Goal: Information Seeking & Learning: Learn about a topic

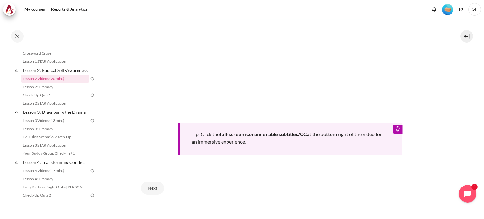
scroll to position [264, 0]
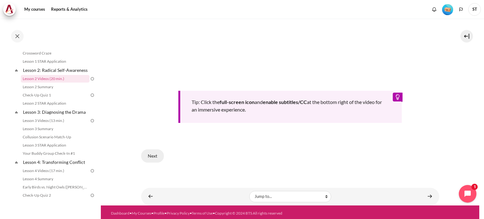
click at [155, 150] on button "Next" at bounding box center [152, 155] width 23 height 13
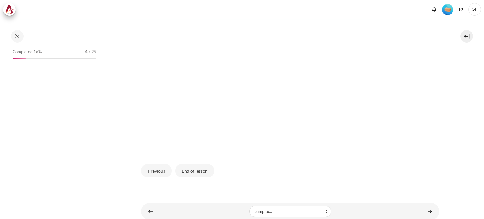
scroll to position [190, 0]
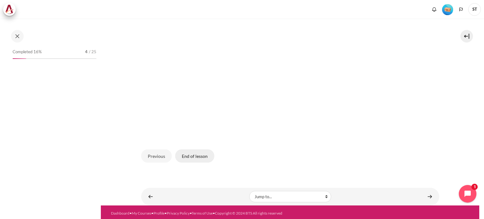
click at [193, 154] on button "End of lesson" at bounding box center [194, 155] width 39 height 13
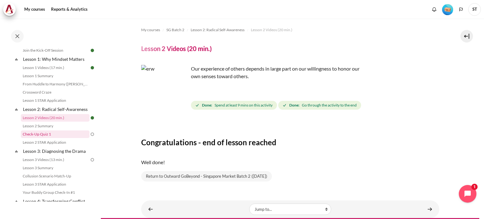
scroll to position [118, 0]
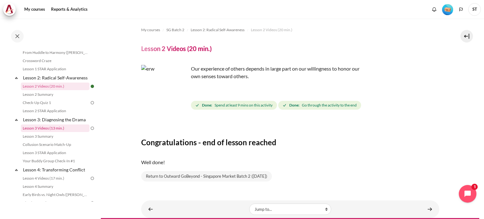
click at [54, 132] on link "Lesson 3 Videos (13 min.)" at bounding box center [55, 128] width 69 height 8
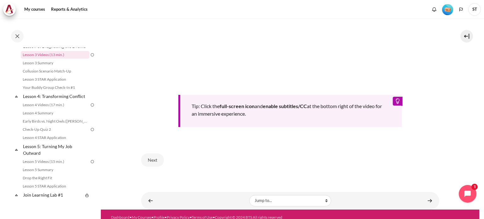
scroll to position [282, 0]
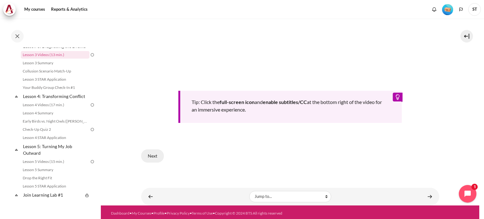
click at [150, 152] on button "Next" at bounding box center [152, 155] width 23 height 13
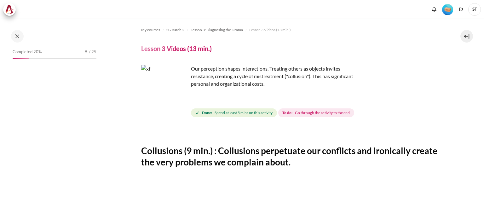
scroll to position [271, 0]
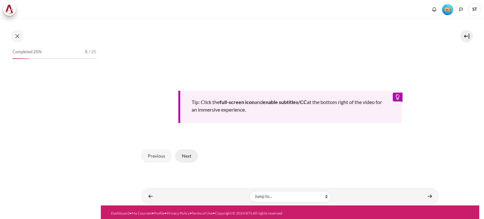
click at [183, 152] on button "Next" at bounding box center [186, 155] width 23 height 13
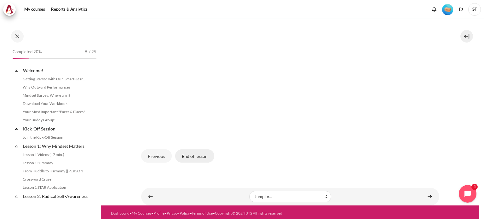
scroll to position [129, 0]
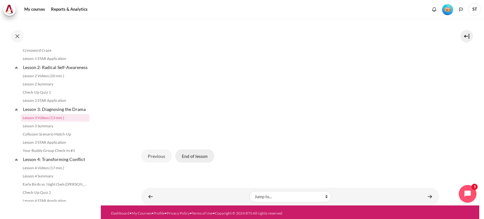
click at [196, 154] on button "End of lesson" at bounding box center [194, 155] width 39 height 13
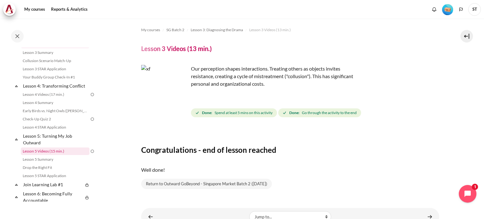
scroll to position [192, 0]
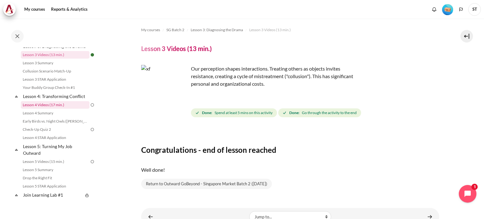
click at [57, 109] on link "Lesson 4 Videos (17 min.)" at bounding box center [55, 105] width 69 height 8
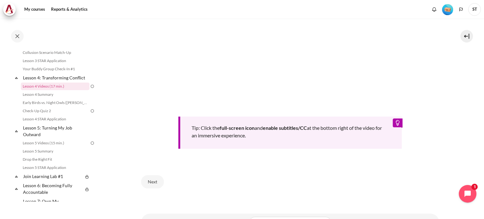
scroll to position [252, 0]
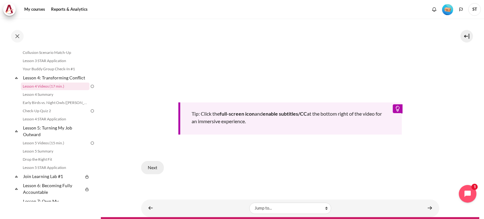
click at [158, 166] on button "Next" at bounding box center [152, 167] width 23 height 13
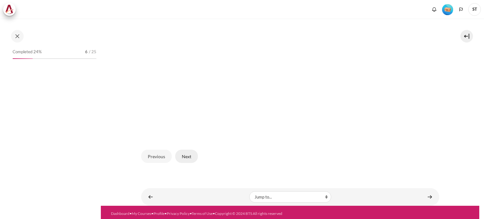
scroll to position [190, 0]
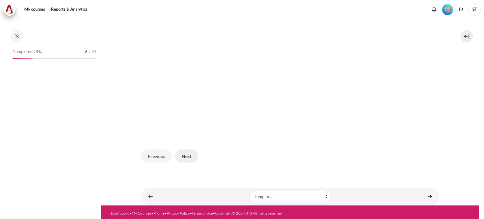
click at [189, 153] on button "Next" at bounding box center [186, 155] width 23 height 13
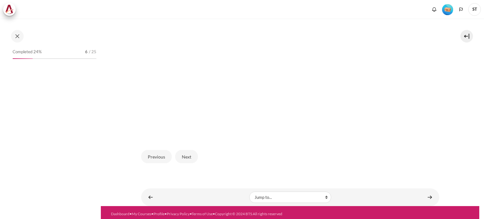
scroll to position [190, 0]
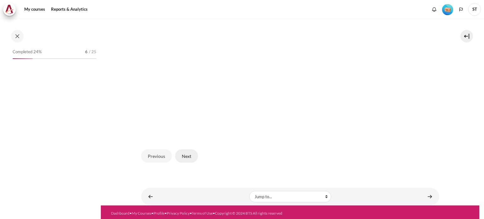
click at [194, 151] on button "Next" at bounding box center [186, 155] width 23 height 13
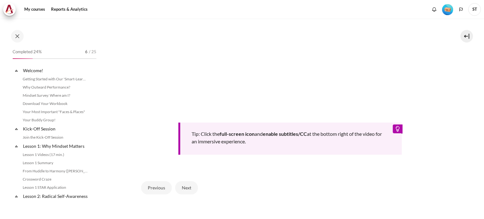
scroll to position [179, 0]
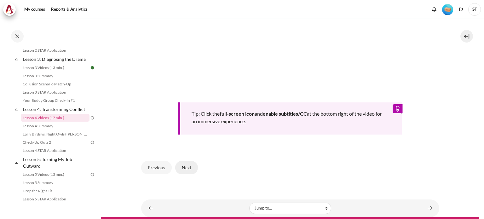
click at [185, 167] on button "Next" at bounding box center [186, 167] width 23 height 13
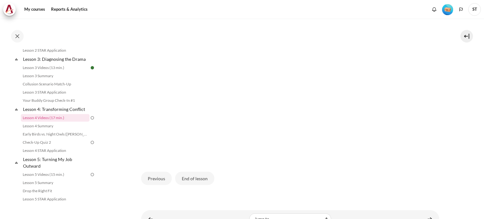
scroll to position [190, 0]
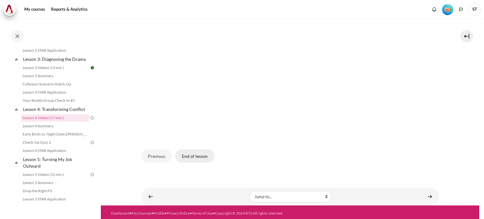
click at [191, 155] on button "End of lesson" at bounding box center [194, 155] width 39 height 13
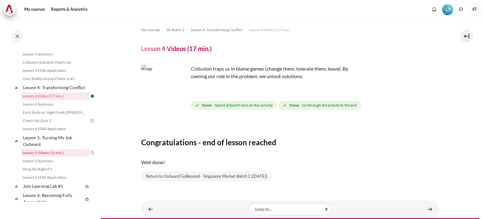
scroll to position [210, 0]
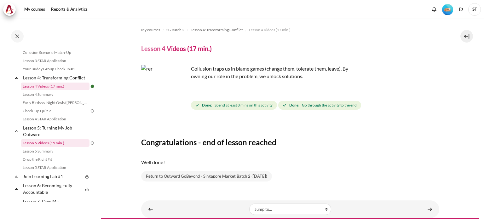
click at [43, 147] on link "Lesson 5 Videos (15 min.)" at bounding box center [55, 143] width 69 height 8
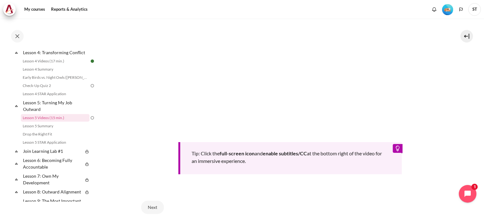
scroll to position [275, 0]
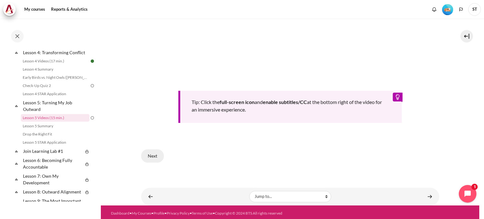
click at [160, 155] on button "Next" at bounding box center [152, 155] width 23 height 13
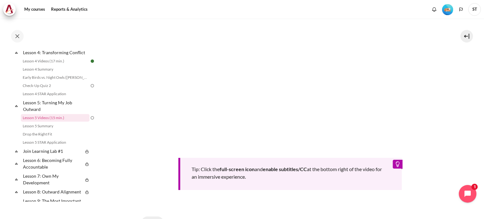
scroll to position [180, 0]
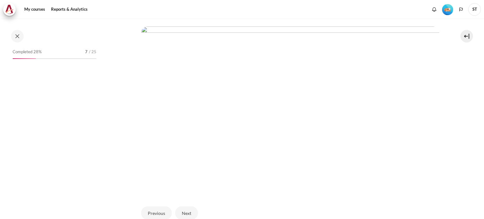
scroll to position [157, 0]
click at [187, 184] on button "Next" at bounding box center [186, 188] width 23 height 13
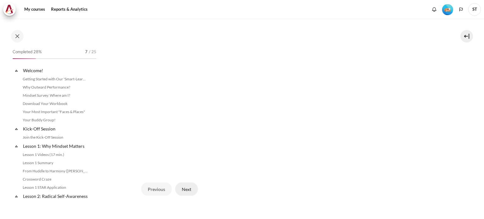
scroll to position [236, 0]
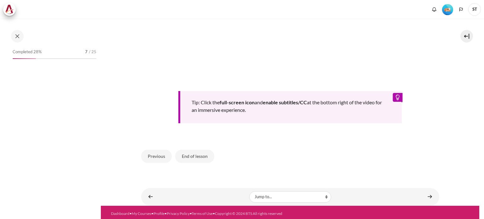
scroll to position [264, 0]
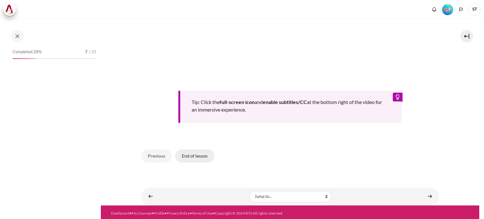
click at [196, 154] on button "End of lesson" at bounding box center [194, 155] width 39 height 13
click at [198, 154] on button "End of lesson" at bounding box center [194, 155] width 39 height 13
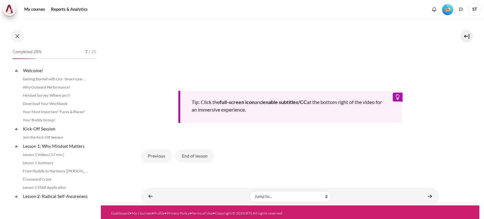
scroll to position [236, 0]
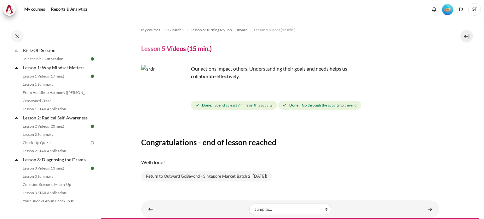
scroll to position [78, 0]
click at [51, 147] on link "Check-Up Quiz 1" at bounding box center [55, 143] width 69 height 8
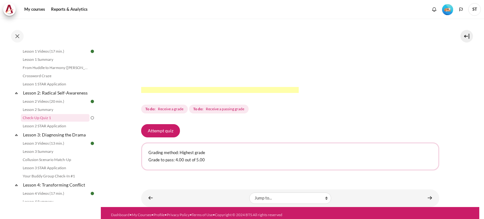
scroll to position [198, 0]
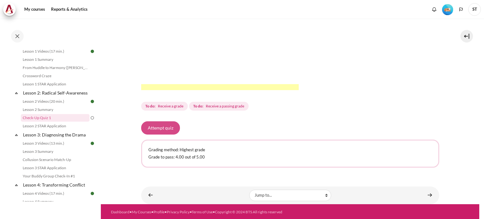
click at [159, 126] on button "Attempt quiz" at bounding box center [160, 127] width 39 height 13
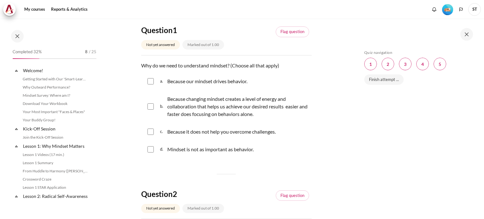
scroll to position [103, 0]
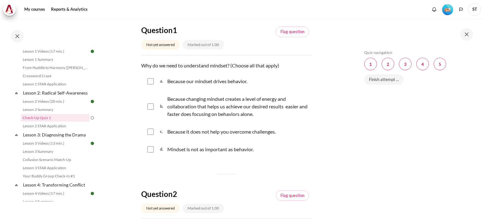
click at [150, 78] on input "Content" at bounding box center [150, 81] width 6 height 6
checkbox input "true"
click at [149, 106] on input "Content" at bounding box center [150, 106] width 6 height 6
checkbox input "true"
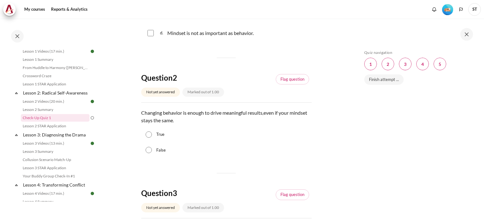
scroll to position [189, 0]
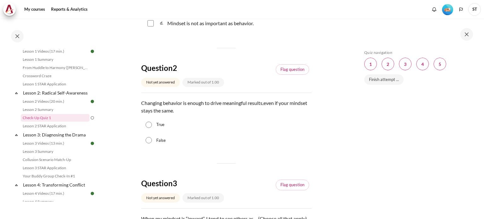
click at [149, 138] on input "False" at bounding box center [148, 140] width 6 height 6
radio input "true"
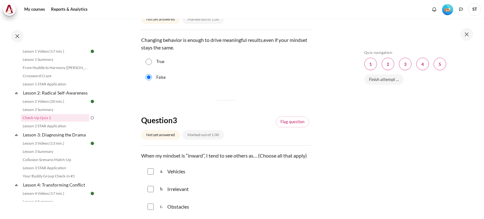
scroll to position [315, 0]
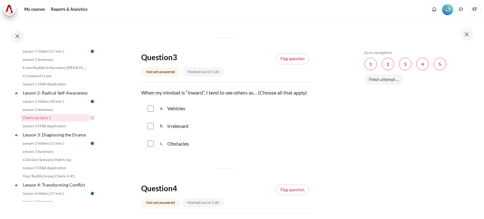
click at [152, 145] on input "Content" at bounding box center [150, 143] width 6 height 6
checkbox input "true"
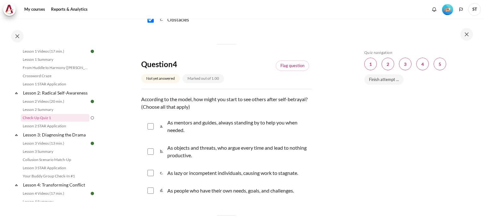
scroll to position [472, 0]
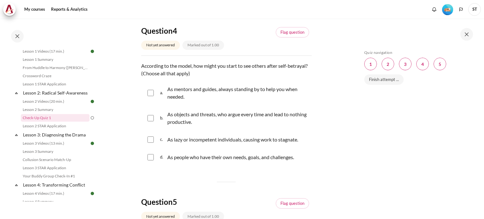
click at [152, 117] on input "Content" at bounding box center [150, 118] width 6 height 6
checkbox input "true"
click at [151, 140] on input "Content" at bounding box center [150, 139] width 6 height 6
checkbox input "true"
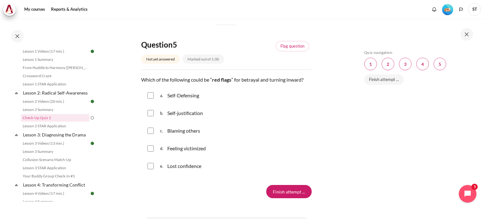
scroll to position [630, 0]
click at [150, 98] on input "Content" at bounding box center [150, 95] width 6 height 6
checkbox input "true"
click at [151, 114] on input "Content" at bounding box center [150, 113] width 6 height 6
checkbox input "true"
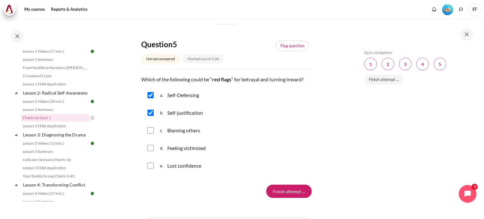
click at [153, 129] on input "Content" at bounding box center [150, 130] width 6 height 6
checkbox input "true"
click at [277, 189] on input "Finish attempt ..." at bounding box center [288, 190] width 45 height 13
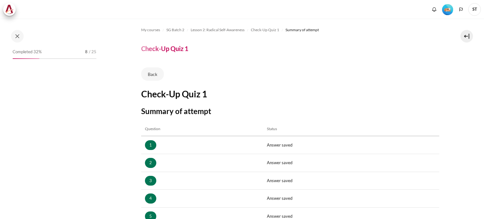
scroll to position [94, 0]
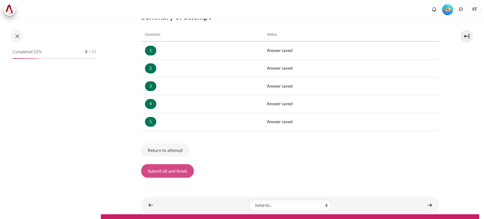
click at [171, 169] on button "Submit all and finish" at bounding box center [167, 170] width 53 height 13
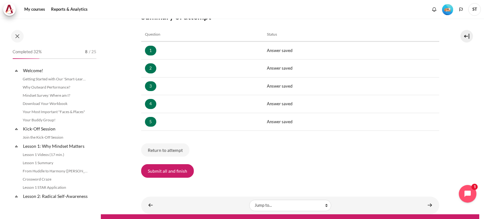
scroll to position [103, 0]
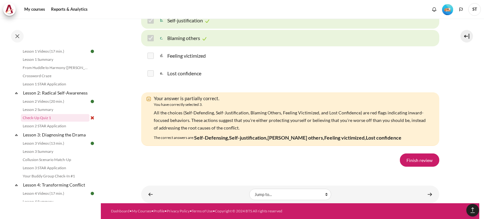
scroll to position [1039, 0]
click at [412, 167] on link "Finish review" at bounding box center [419, 159] width 39 height 13
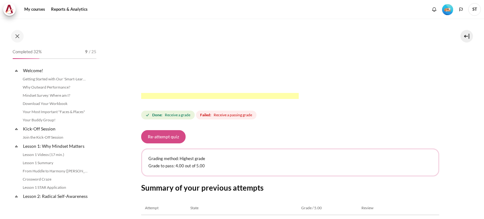
scroll to position [103, 0]
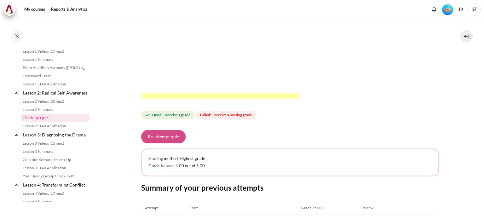
click at [156, 136] on button "Re-attempt quiz" at bounding box center [163, 136] width 44 height 13
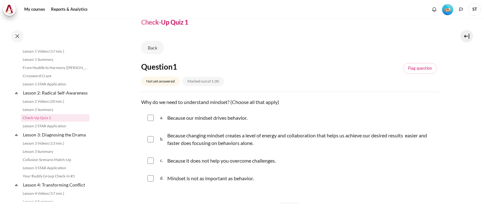
scroll to position [31, 0]
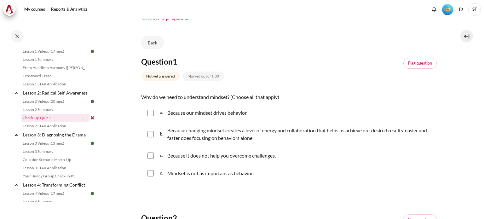
click at [196, 110] on p "Because our mindset drives behavior." at bounding box center [207, 113] width 80 height 8
checkbox input "true"
click at [178, 133] on p "Because changing mindset creates a level of energy and collaboration that helps…" at bounding box center [301, 134] width 269 height 15
checkbox input "true"
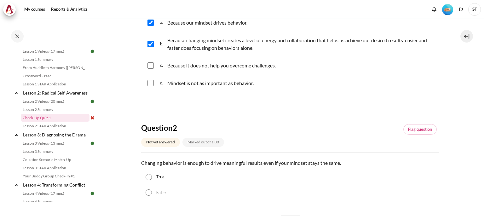
scroll to position [157, 0]
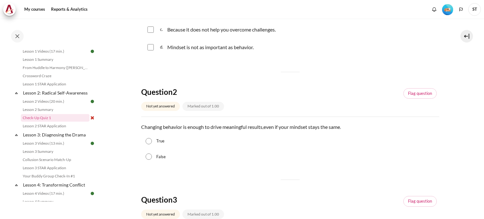
click at [157, 158] on label "False" at bounding box center [160, 157] width 9 height 6
click at [152, 158] on input "False" at bounding box center [148, 156] width 6 height 6
radio input "true"
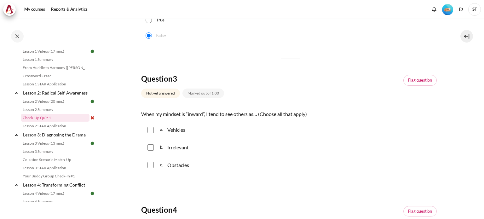
scroll to position [315, 0]
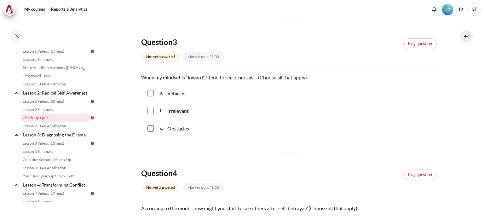
click at [175, 112] on p "Irrelevant" at bounding box center [177, 111] width 21 height 8
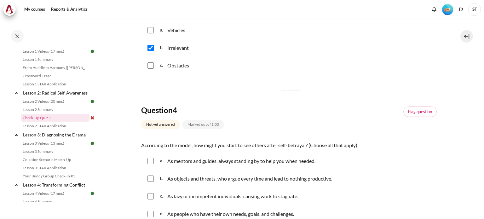
scroll to position [346, 0]
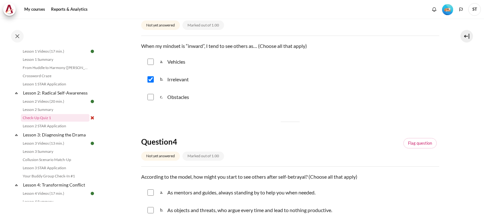
click at [177, 78] on p "Irrelevant" at bounding box center [177, 80] width 21 height 8
checkbox input "false"
click at [179, 99] on p "Obstacles" at bounding box center [178, 97] width 22 height 8
checkbox input "true"
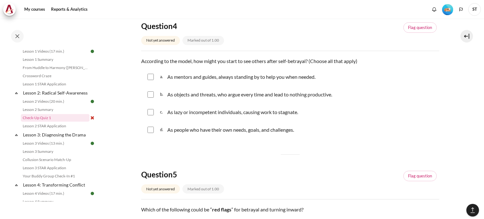
scroll to position [472, 0]
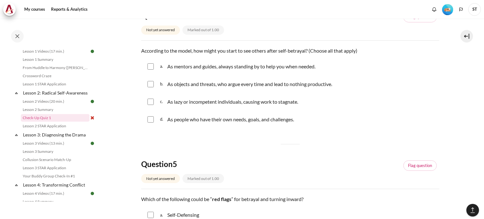
click at [199, 67] on p "As mentors and guides, always standing by to help you when needed." at bounding box center [241, 67] width 149 height 8
checkbox input "true"
click at [197, 84] on p "As objects and threats, who argue every time and lead to nothing productive." at bounding box center [249, 84] width 165 height 8
checkbox input "true"
click at [196, 102] on p "As lazy or incompetent individuals, causing work to stagnate." at bounding box center [232, 102] width 131 height 8
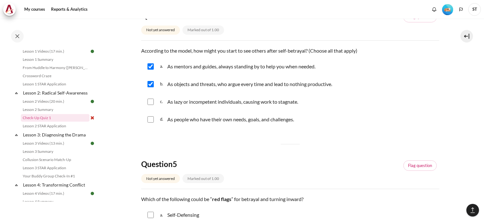
checkbox input "true"
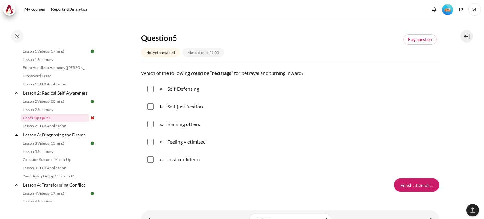
click at [193, 90] on p "Self-Defensing" at bounding box center [183, 89] width 32 height 8
checkbox input "true"
click at [188, 106] on p "Self-justification" at bounding box center [185, 107] width 36 height 8
checkbox input "true"
click at [183, 125] on p "Blaming others" at bounding box center [183, 124] width 33 height 8
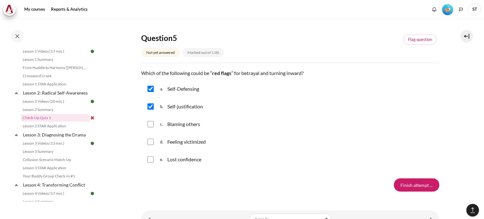
checkbox input "true"
click at [183, 142] on p "Feeling victimized" at bounding box center [186, 142] width 38 height 8
checkbox input "true"
click at [179, 160] on p "Lost confidence" at bounding box center [184, 160] width 34 height 8
checkbox input "true"
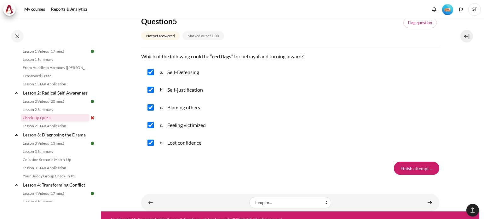
scroll to position [623, 0]
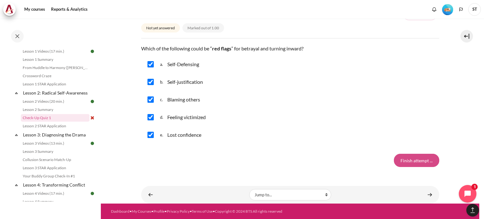
click at [410, 158] on input "Finish attempt ..." at bounding box center [416, 160] width 45 height 13
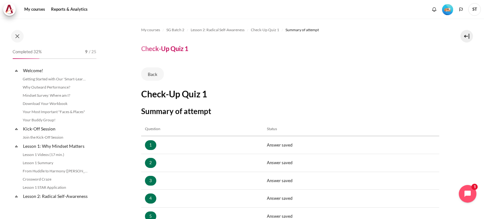
scroll to position [103, 0]
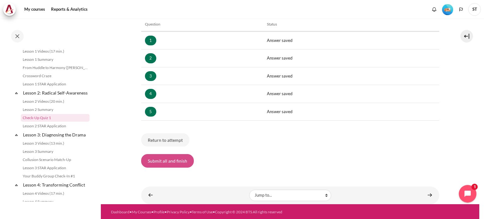
click at [178, 162] on button "Submit all and finish" at bounding box center [167, 160] width 53 height 13
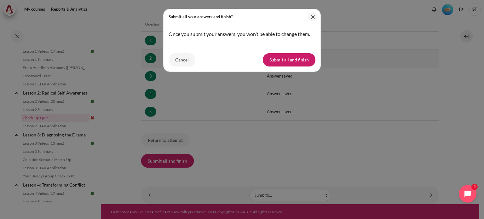
click at [286, 58] on button "Submit all and finish" at bounding box center [289, 59] width 53 height 13
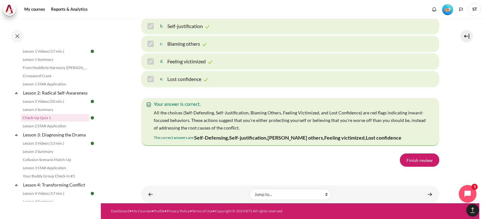
scroll to position [1091, 0]
click at [412, 160] on link "Finish review" at bounding box center [419, 159] width 39 height 13
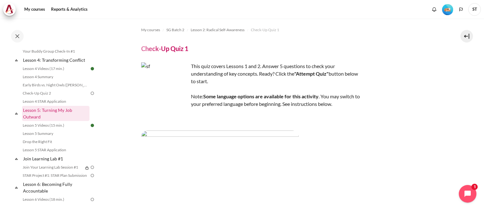
scroll to position [229, 0]
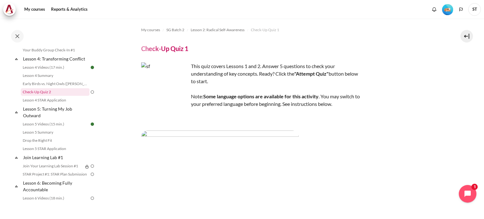
click at [63, 96] on link "Check-Up Quiz 2" at bounding box center [55, 92] width 69 height 8
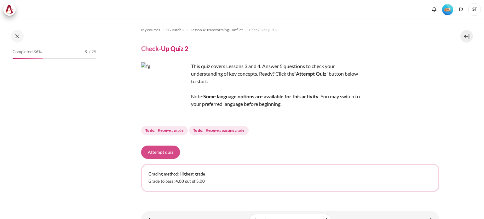
click at [169, 155] on button "Attempt quiz" at bounding box center [160, 151] width 39 height 13
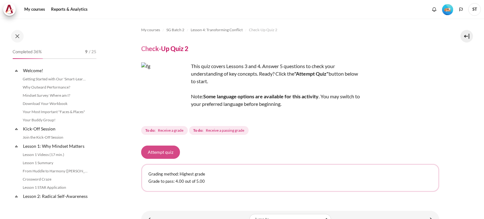
scroll to position [204, 0]
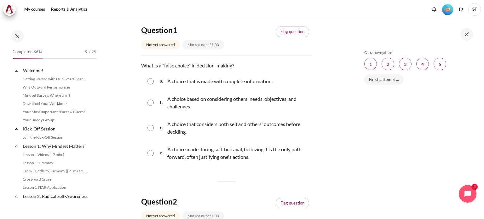
scroll to position [204, 0]
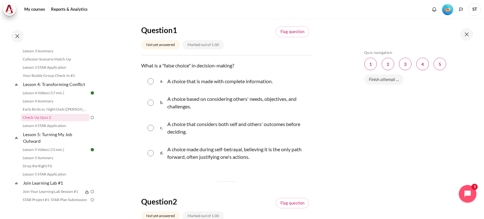
click at [151, 153] on input "Content" at bounding box center [150, 153] width 6 height 6
radio input "true"
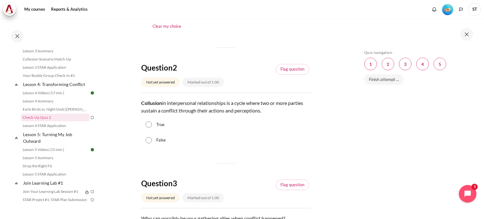
scroll to position [220, 0]
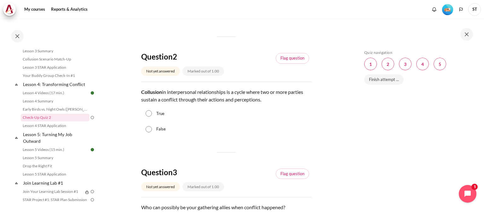
click at [150, 114] on input "True" at bounding box center [148, 113] width 6 height 6
radio input "true"
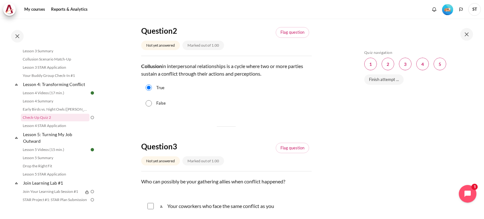
scroll to position [252, 0]
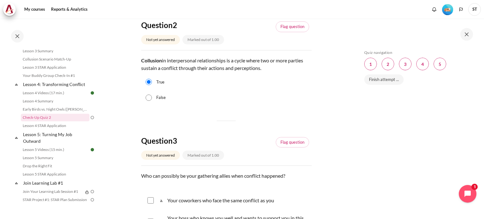
click at [148, 98] on input "False" at bounding box center [148, 97] width 6 height 6
radio input "true"
click at [150, 82] on input "True" at bounding box center [148, 82] width 6 height 6
radio input "true"
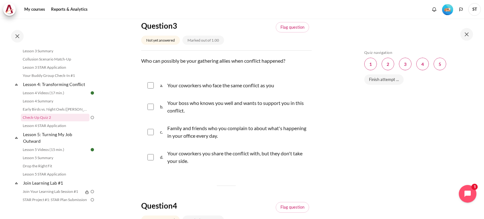
scroll to position [378, 0]
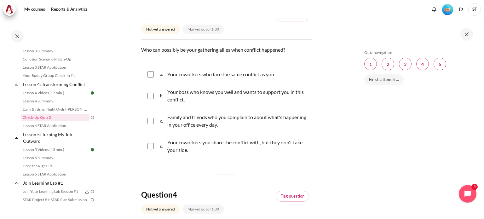
click at [152, 97] on input "Content" at bounding box center [150, 96] width 6 height 6
checkbox input "true"
click at [153, 74] on input "Content" at bounding box center [150, 74] width 6 height 6
checkbox input "true"
click at [151, 121] on input "Content" at bounding box center [150, 121] width 6 height 6
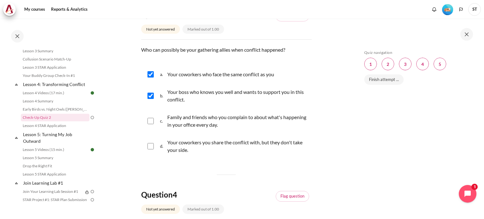
checkbox input "true"
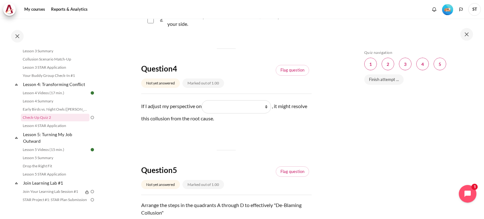
scroll to position [535, 0]
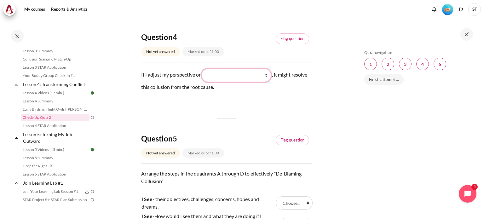
click at [243, 74] on select "What they do What I see and feel about what they do What I do What they see and…" at bounding box center [236, 75] width 69 height 13
select select "2"
click at [204, 69] on select "What they do What I see and feel about what they do What I do What they see and…" at bounding box center [236, 75] width 69 height 13
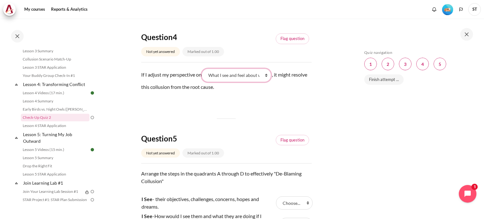
click at [237, 75] on select "What they do What I see and feel about what they do What I do What they see and…" at bounding box center [236, 75] width 69 height 13
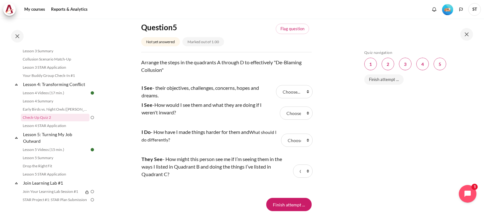
scroll to position [661, 0]
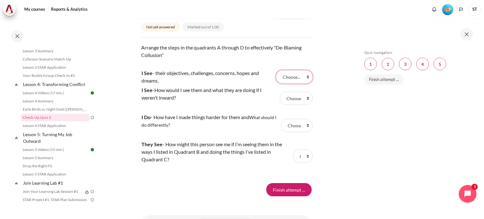
click at [285, 77] on select "Choose... B C A D" at bounding box center [294, 76] width 37 height 13
select select "1"
click at [276, 70] on select "Choose... B C A D" at bounding box center [294, 76] width 37 height 13
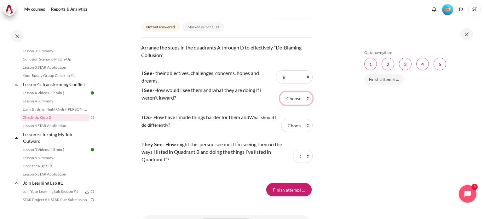
click at [290, 101] on select "Choose... B C A D" at bounding box center [296, 98] width 33 height 13
select select "2"
click at [280, 92] on select "Choose... B C A D" at bounding box center [296, 98] width 33 height 13
drag, startPoint x: 292, startPoint y: 127, endPoint x: 291, endPoint y: 131, distance: 4.1
click at [292, 127] on select "Choose... B C A D" at bounding box center [296, 125] width 31 height 13
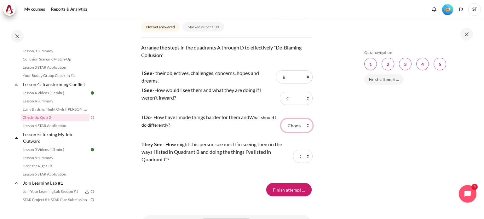
select select "3"
click at [281, 119] on select "Choose... B C A D" at bounding box center [296, 125] width 31 height 13
click at [293, 156] on select "Choose... B C A D" at bounding box center [303, 156] width 20 height 13
select select "4"
click at [293, 150] on select "Choose... B C A D" at bounding box center [303, 156] width 20 height 13
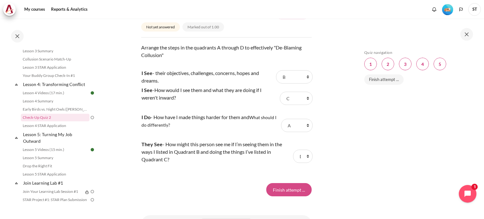
click at [287, 188] on input "Finish attempt ..." at bounding box center [288, 189] width 45 height 13
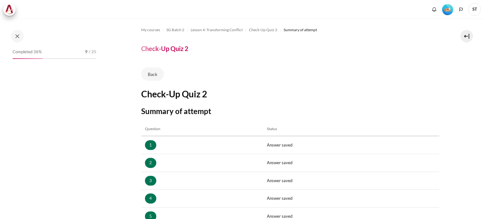
scroll to position [105, 0]
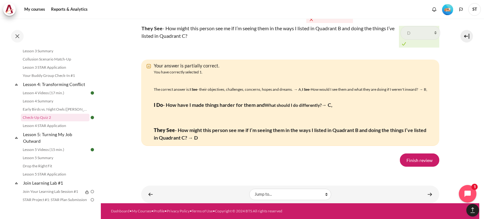
scroll to position [1113, 0]
click at [415, 161] on link "Finish review" at bounding box center [419, 159] width 39 height 13
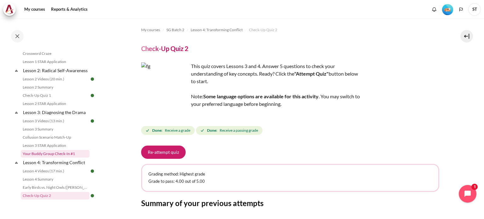
scroll to position [126, 0]
